Goal: Find specific page/section: Find specific page/section

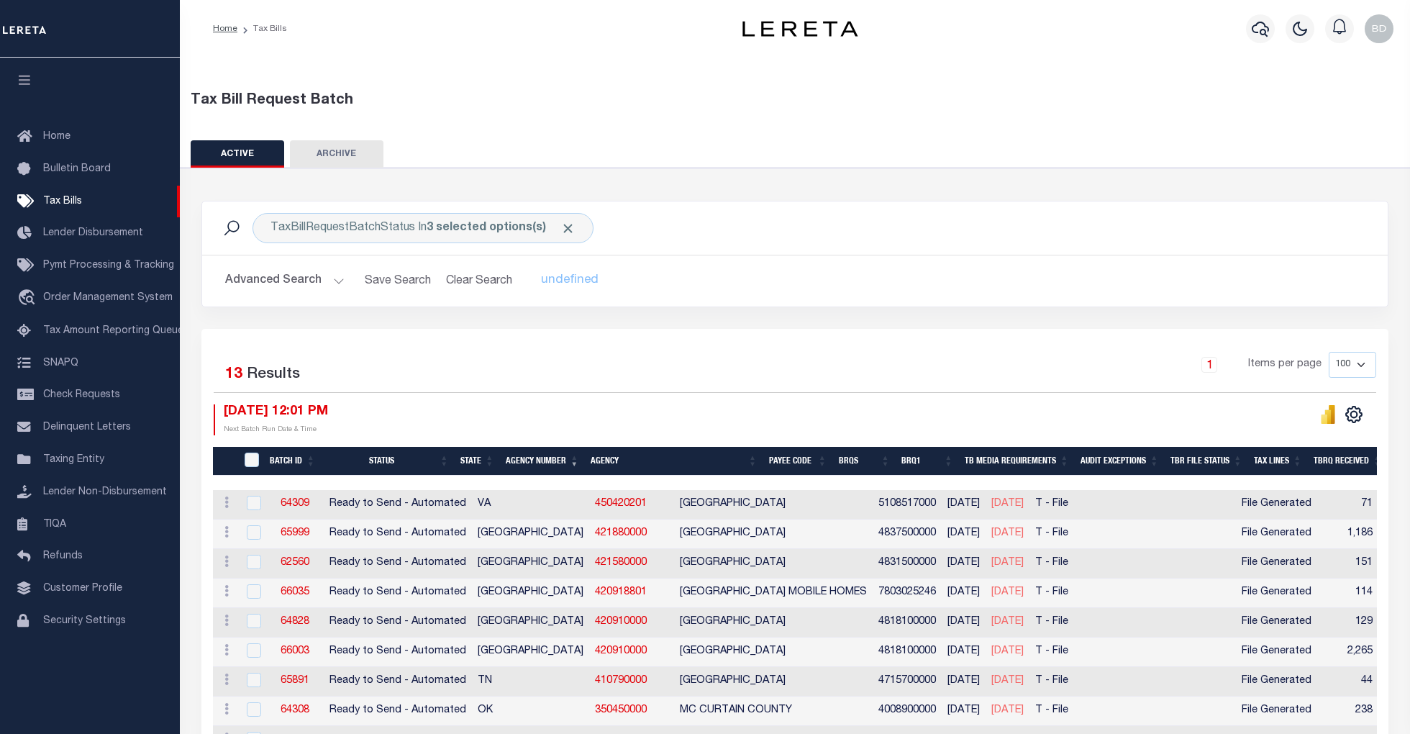
scroll to position [227, 0]
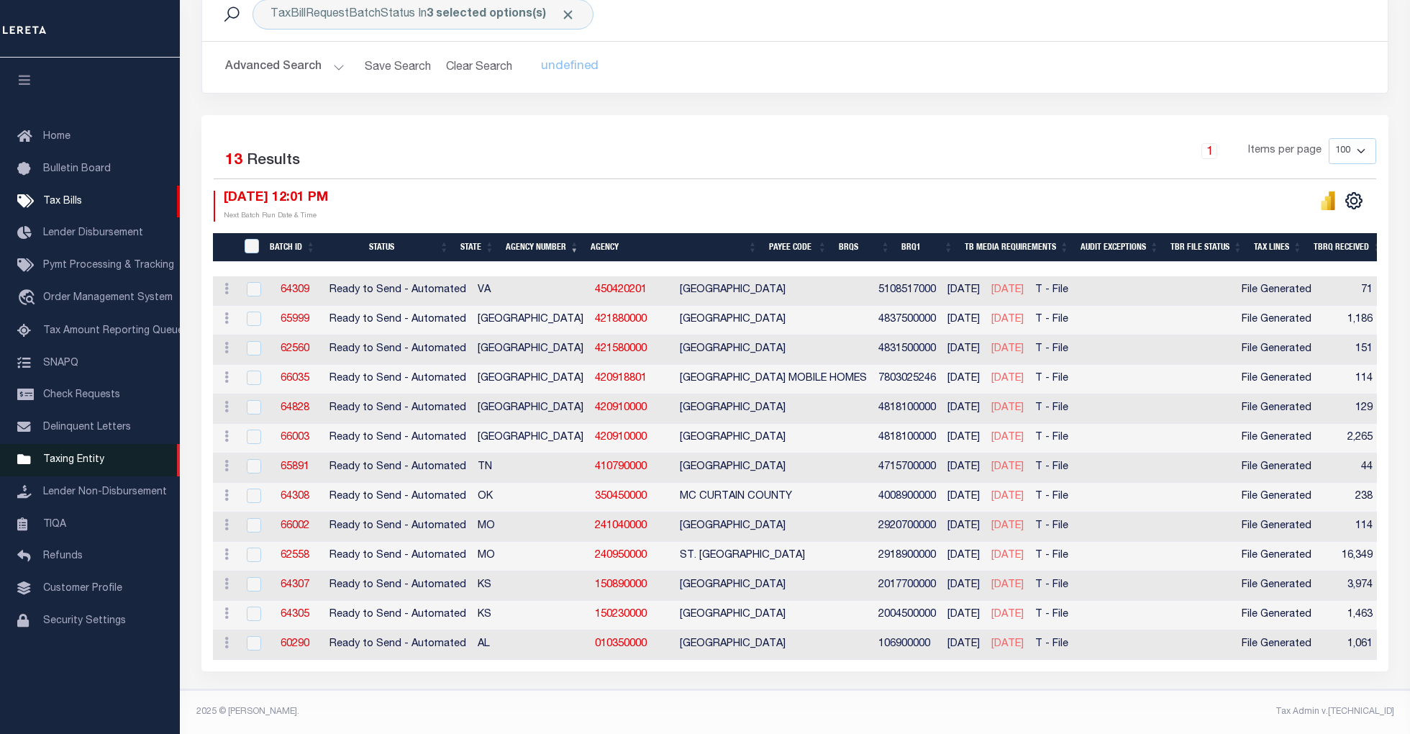
click at [76, 455] on link "Taxing Entity" at bounding box center [90, 460] width 180 height 32
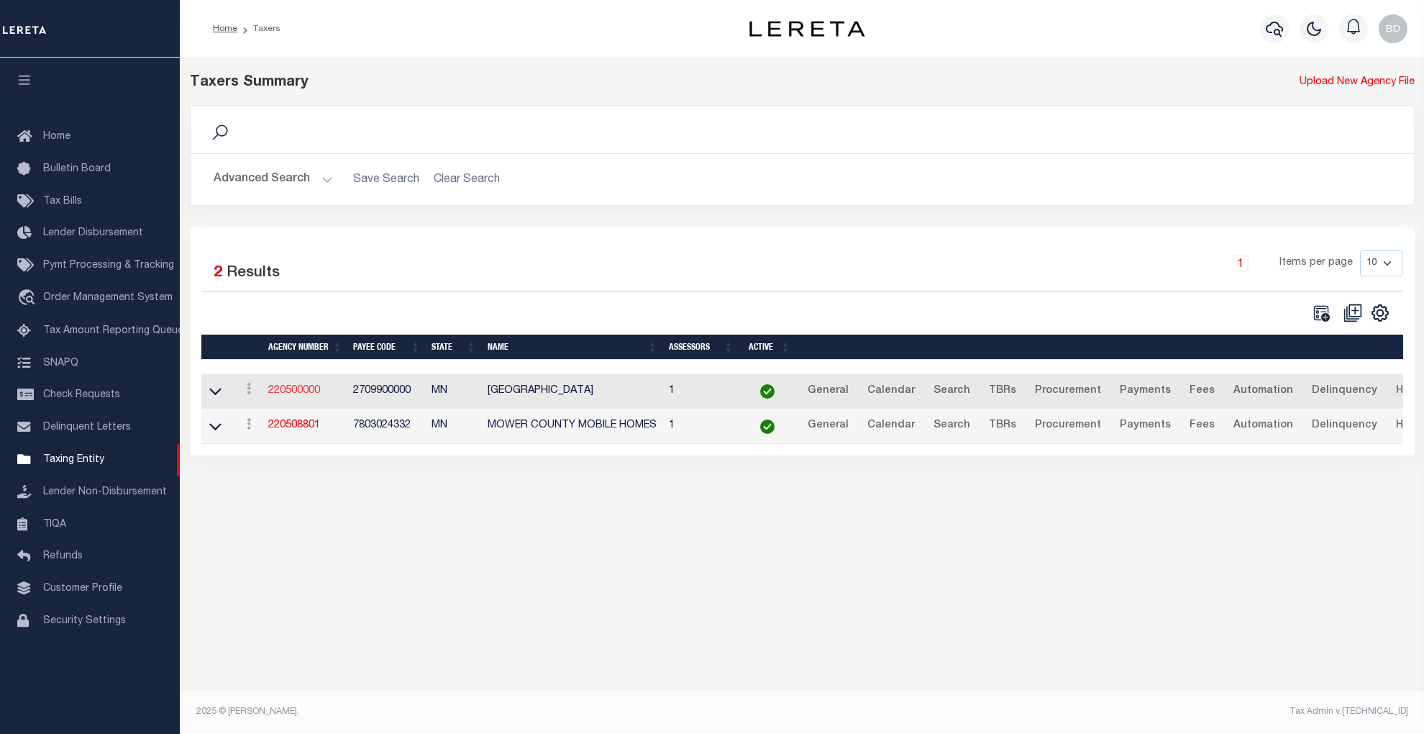
click at [283, 392] on link "220500000" at bounding box center [294, 390] width 52 height 10
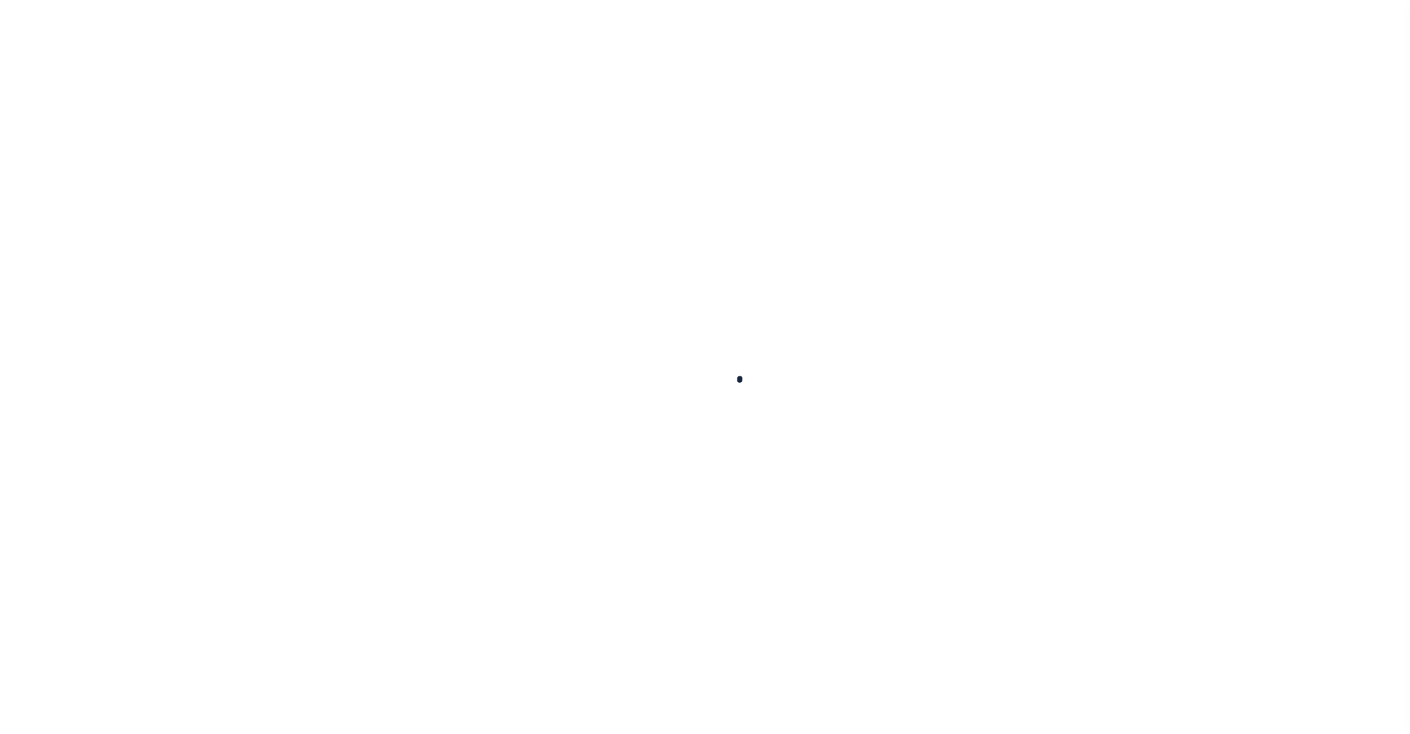
select select
checkbox input "false"
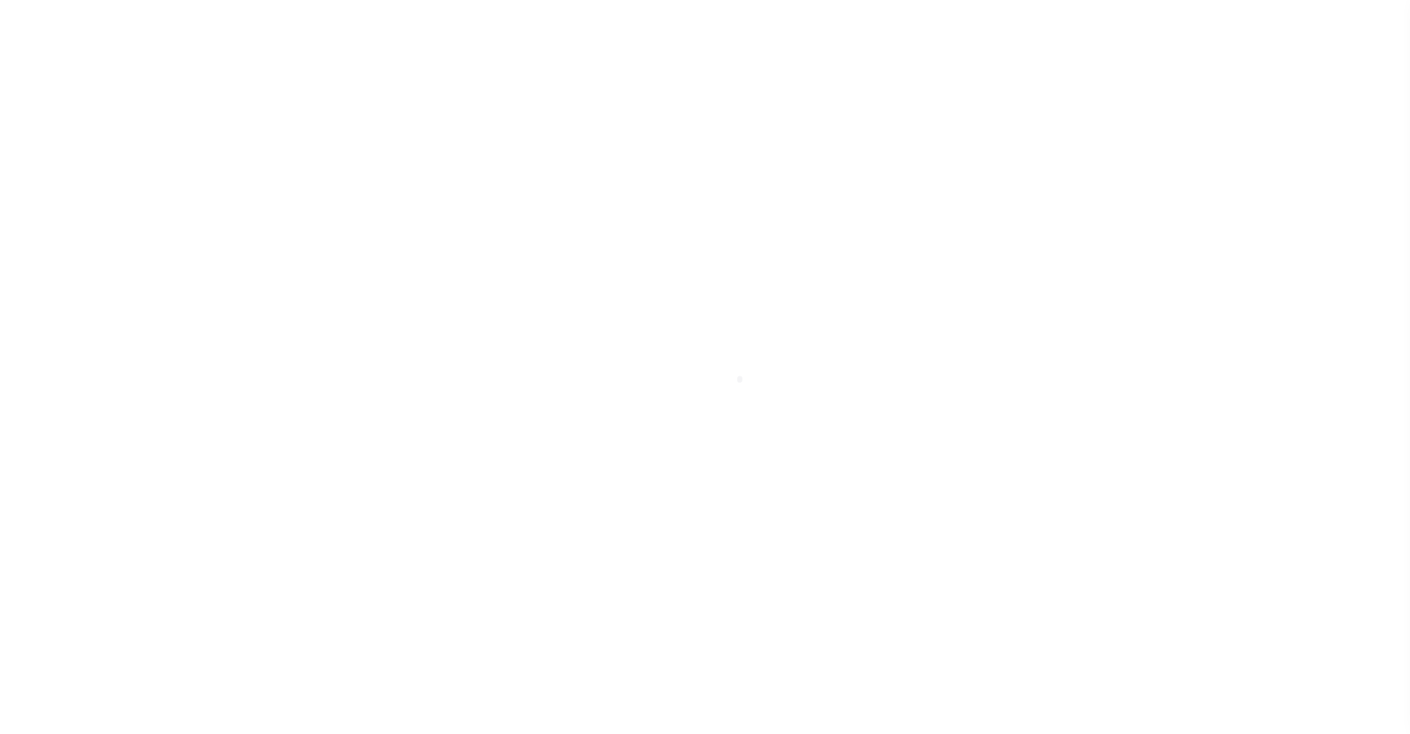
checkbox input "false"
type input "2709900000"
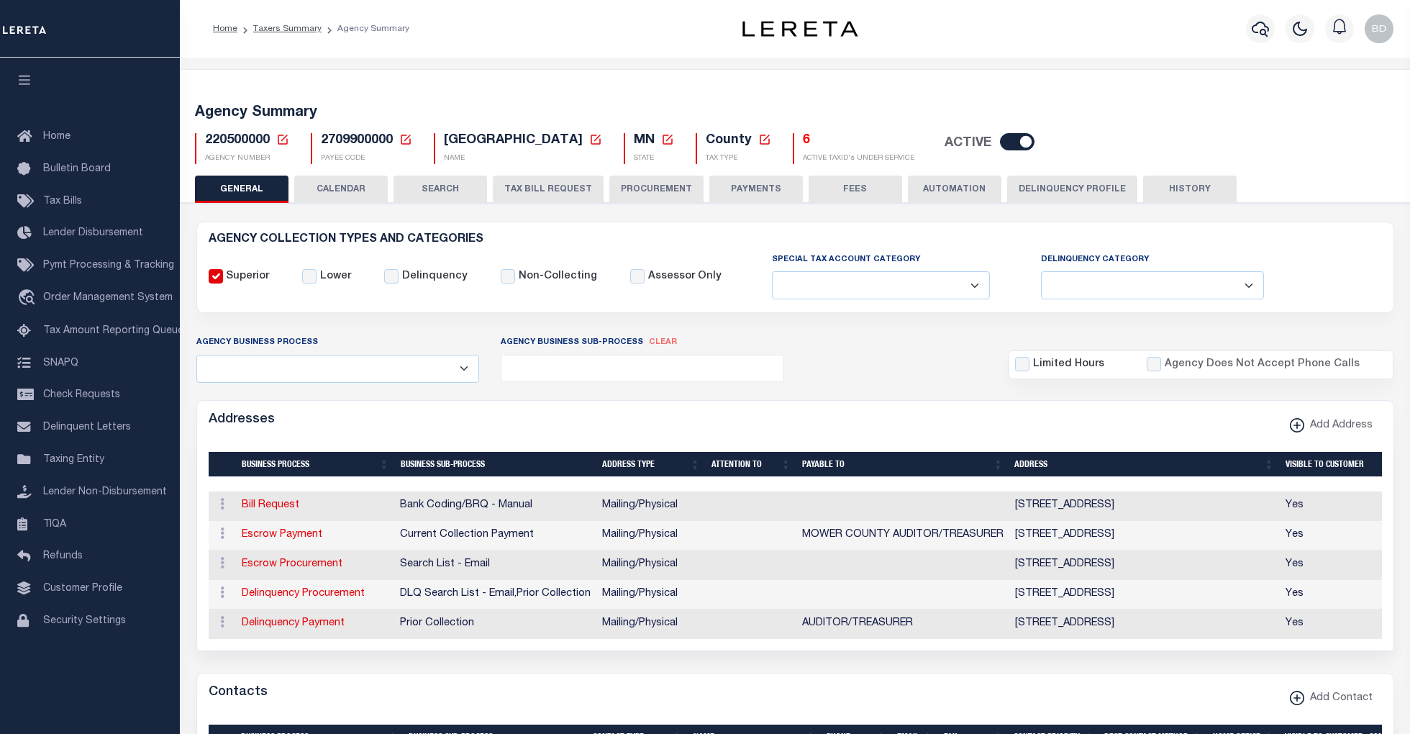
click at [280, 141] on icon at bounding box center [283, 139] width 10 height 10
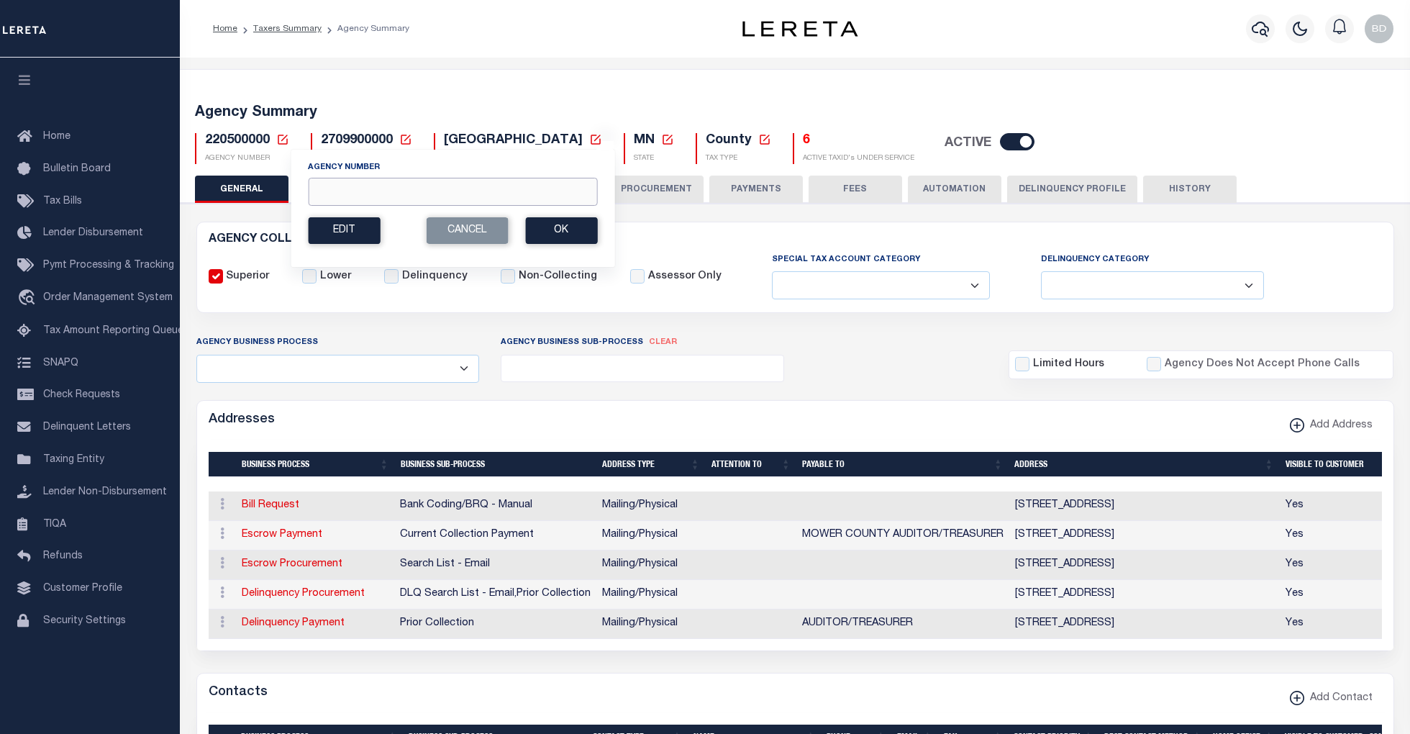
click at [360, 193] on input "Agency Number" at bounding box center [452, 192] width 289 height 28
type input "310120601"
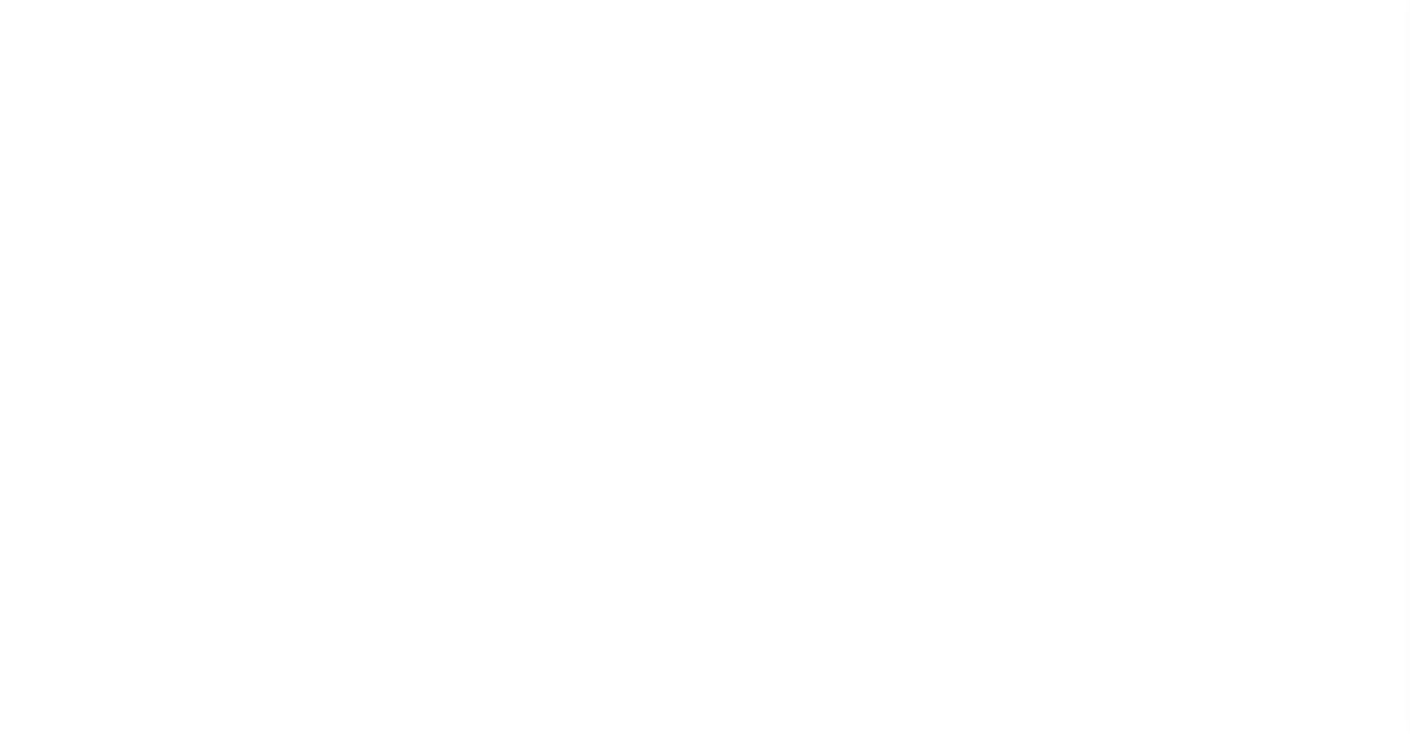
select select
checkbox input "false"
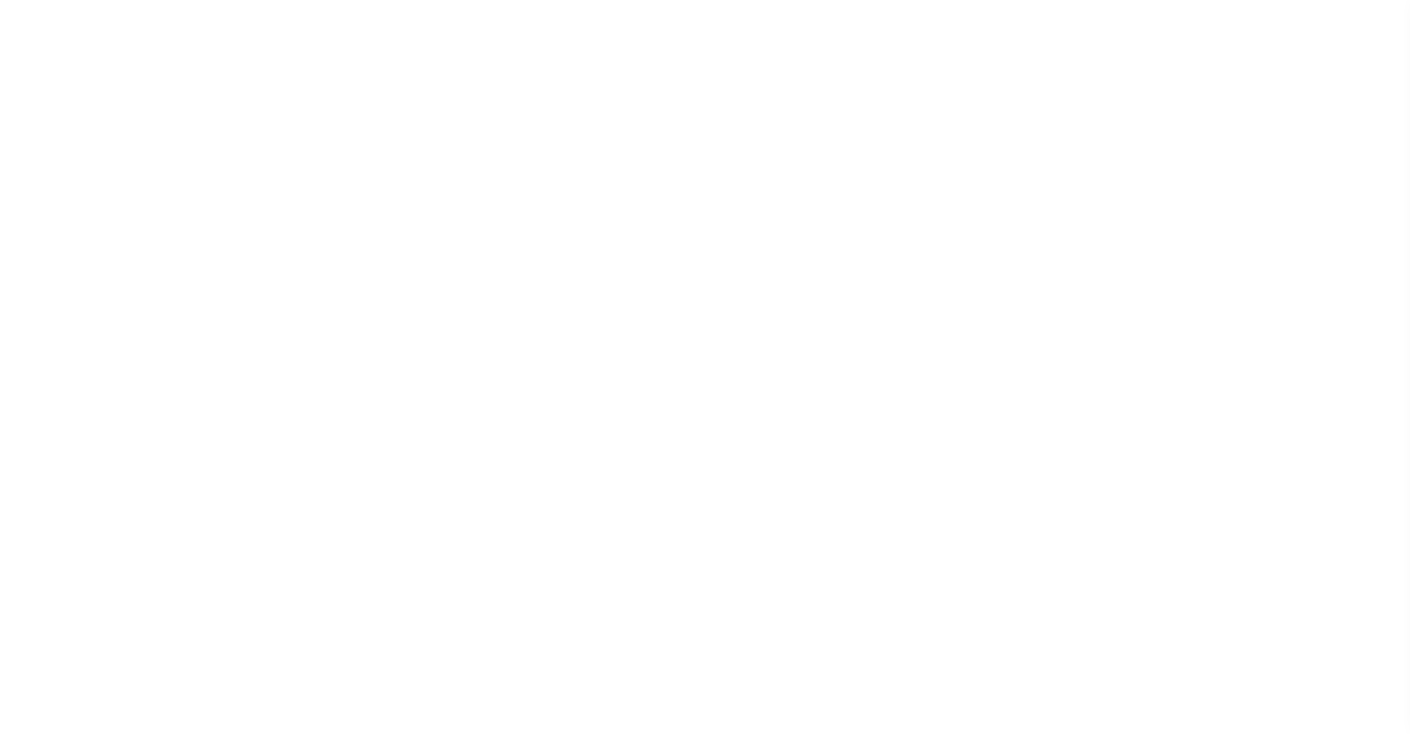
checkbox input "false"
type input "3602316001"
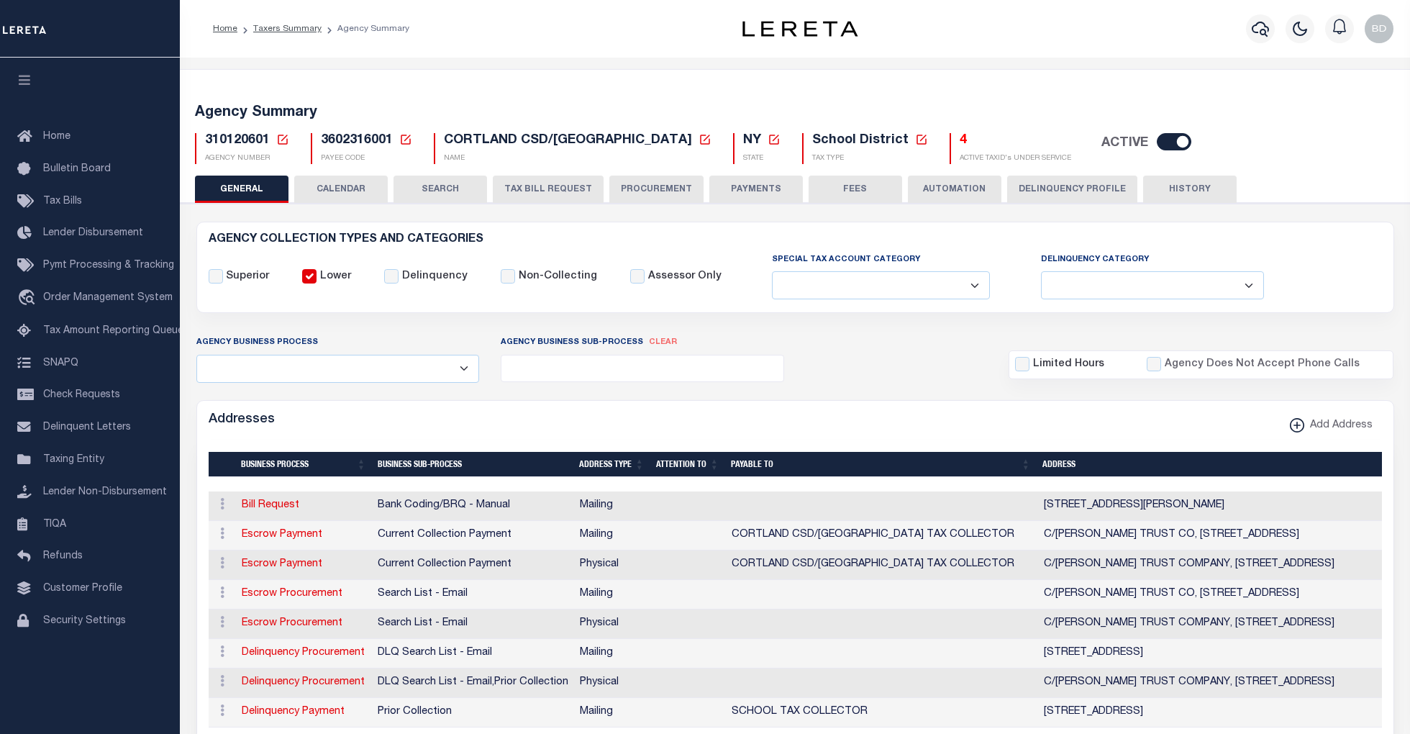
click at [959, 142] on h5 "4" at bounding box center [1014, 141] width 111 height 16
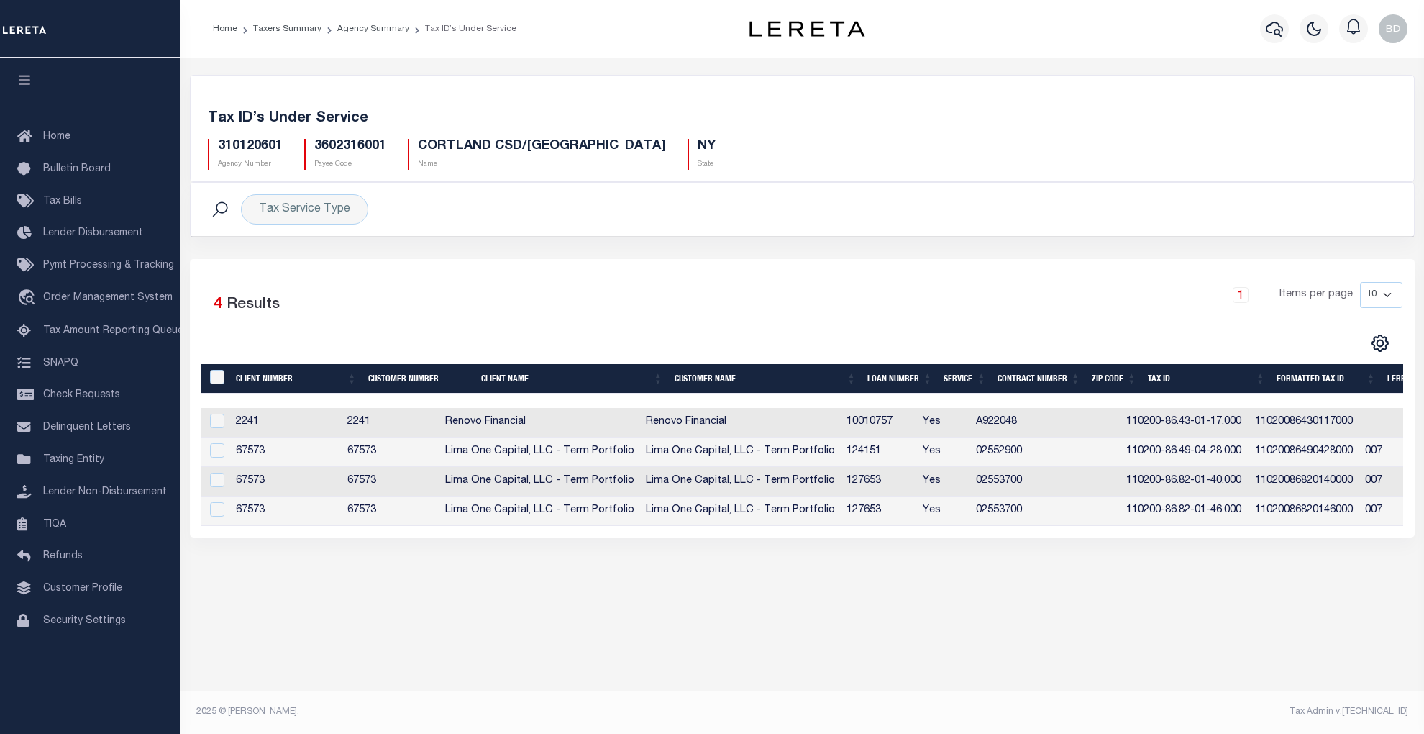
drag, startPoint x: 847, startPoint y: 541, endPoint x: 861, endPoint y: 541, distance: 13.7
click at [861, 537] on div "Selected 4 Results 1 Items per page 10 25 50 100" at bounding box center [802, 398] width 1225 height 278
